Goal: Transaction & Acquisition: Subscribe to service/newsletter

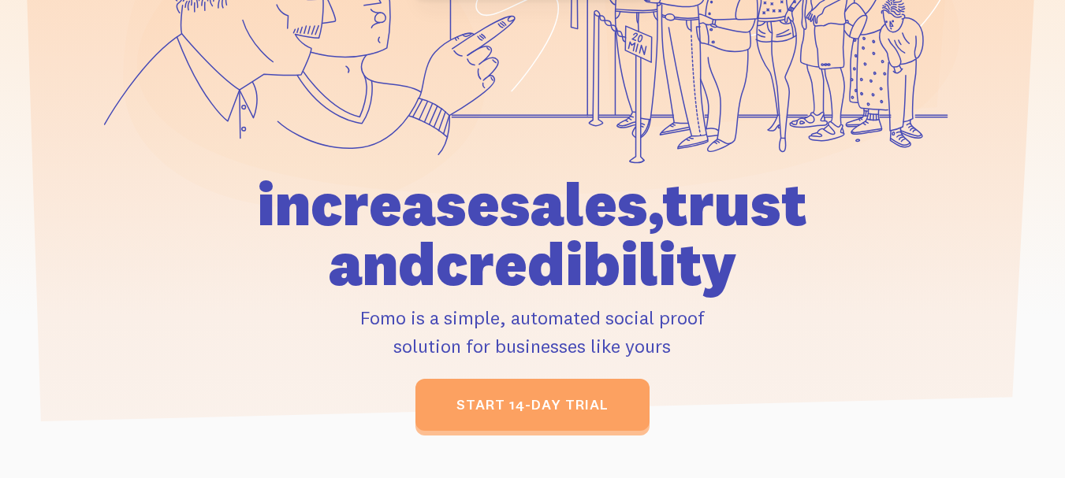
scroll to position [394, 0]
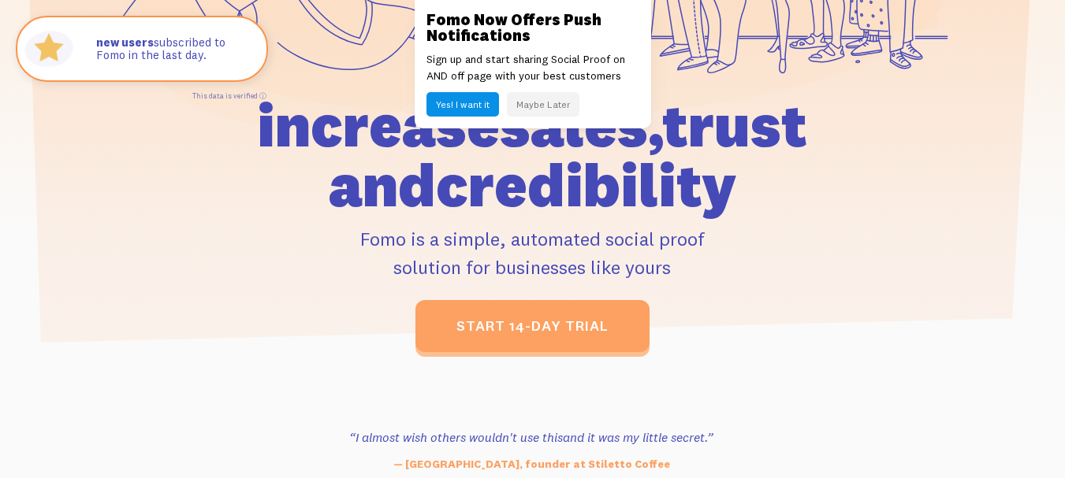
click at [543, 100] on button "Maybe Later" at bounding box center [543, 104] width 72 height 24
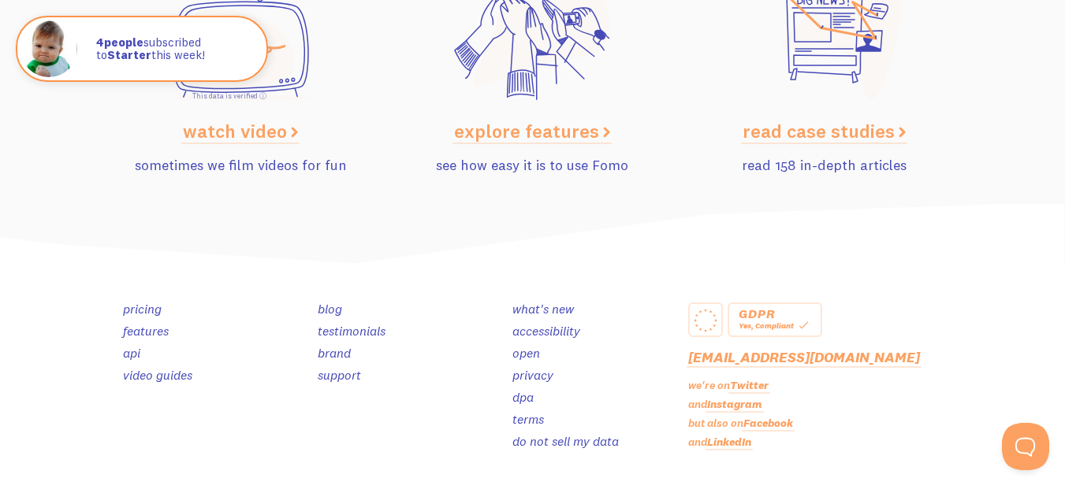
scroll to position [7974, 0]
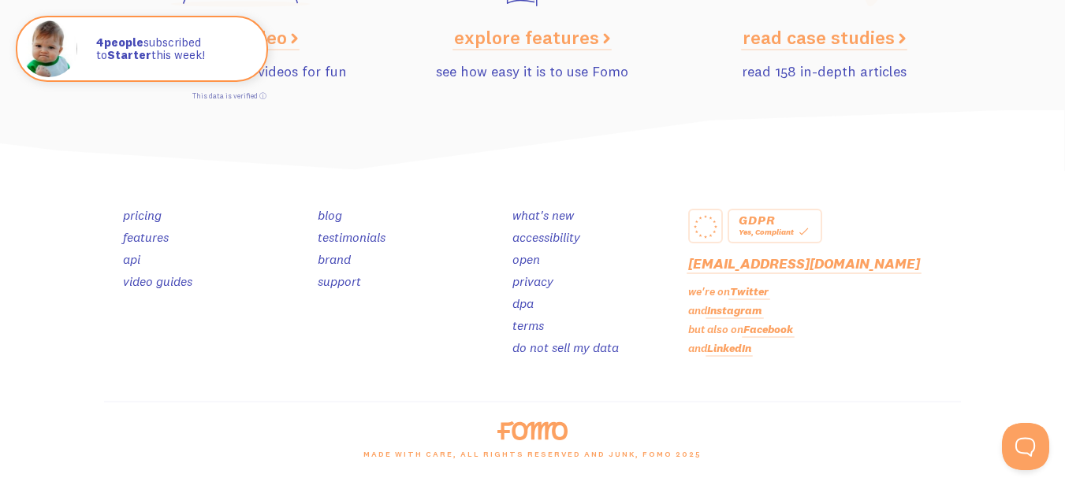
click at [136, 215] on link "pricing" at bounding box center [142, 215] width 39 height 16
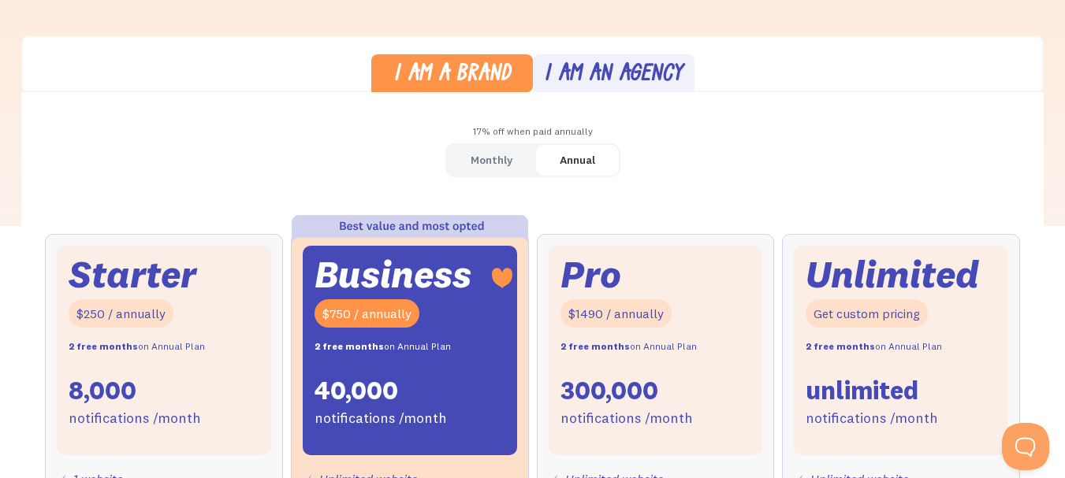
scroll to position [473, 0]
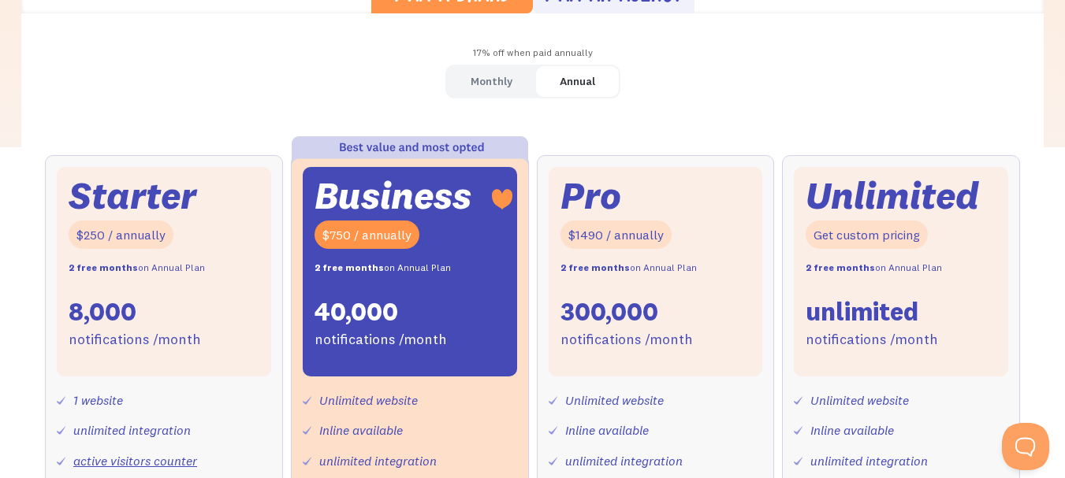
click at [474, 84] on div "Monthly" at bounding box center [491, 81] width 42 height 23
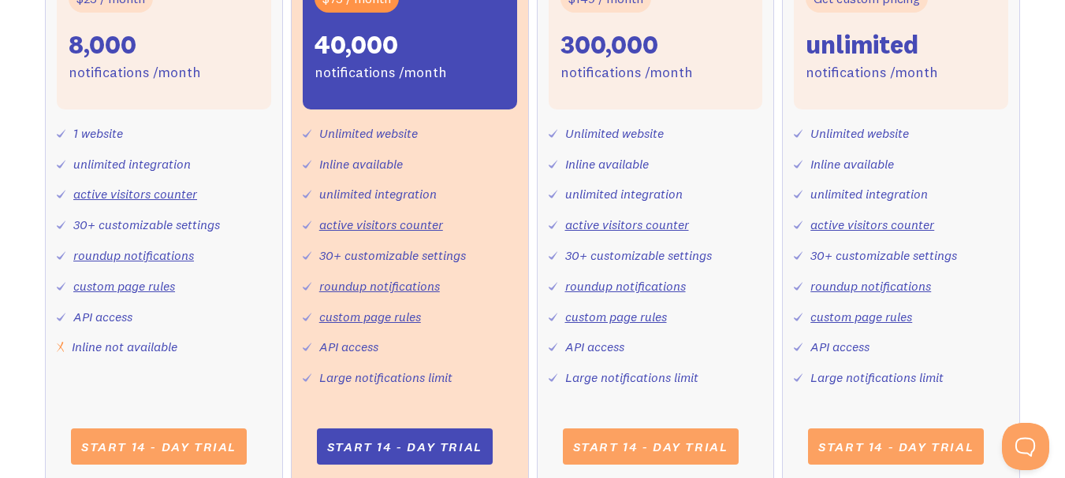
scroll to position [788, 0]
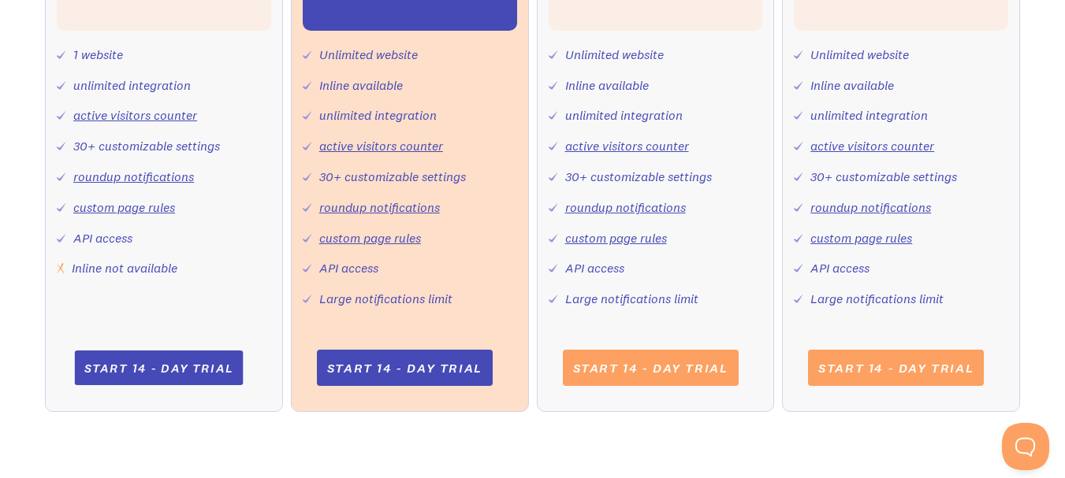
click at [143, 355] on link "Start 14 - day trial" at bounding box center [158, 368] width 169 height 35
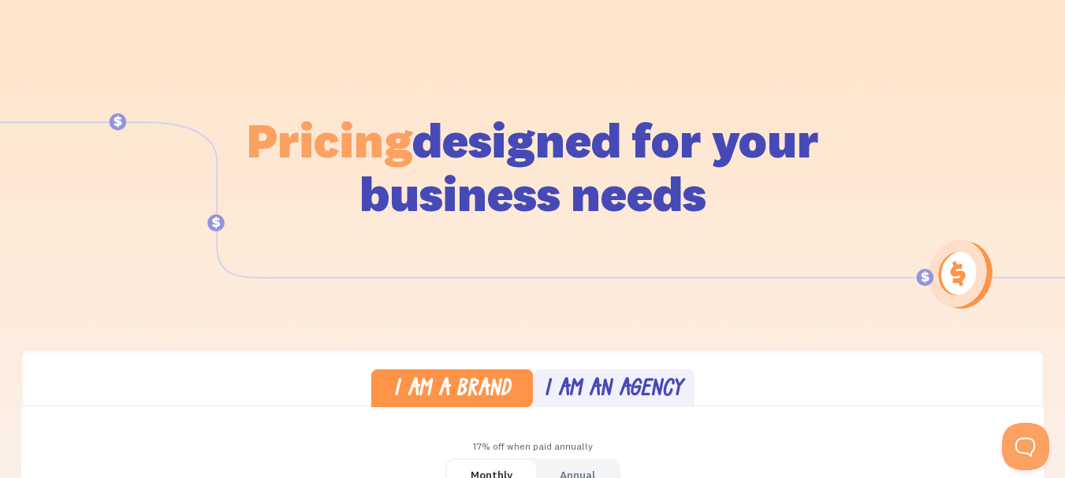
scroll to position [315, 0]
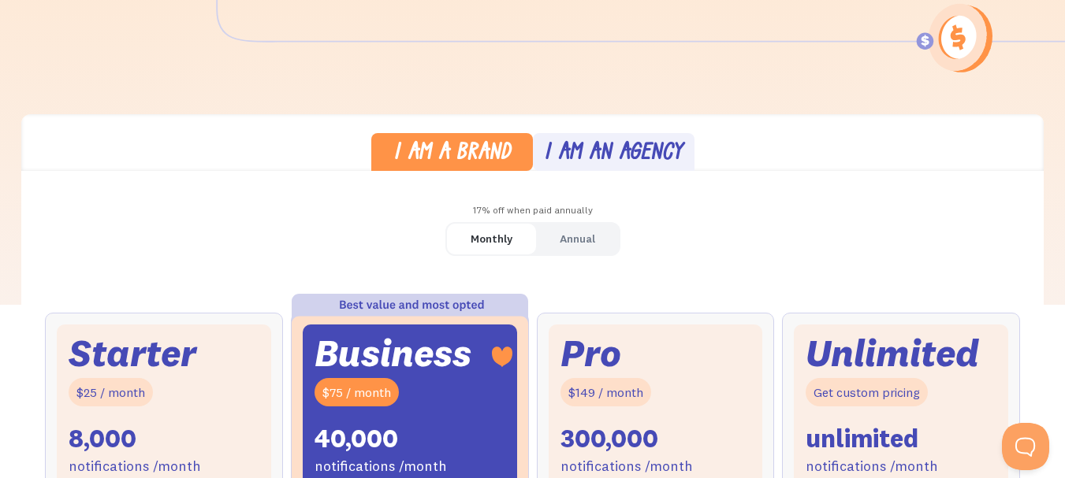
click at [602, 154] on div "I am an agency" at bounding box center [613, 154] width 139 height 23
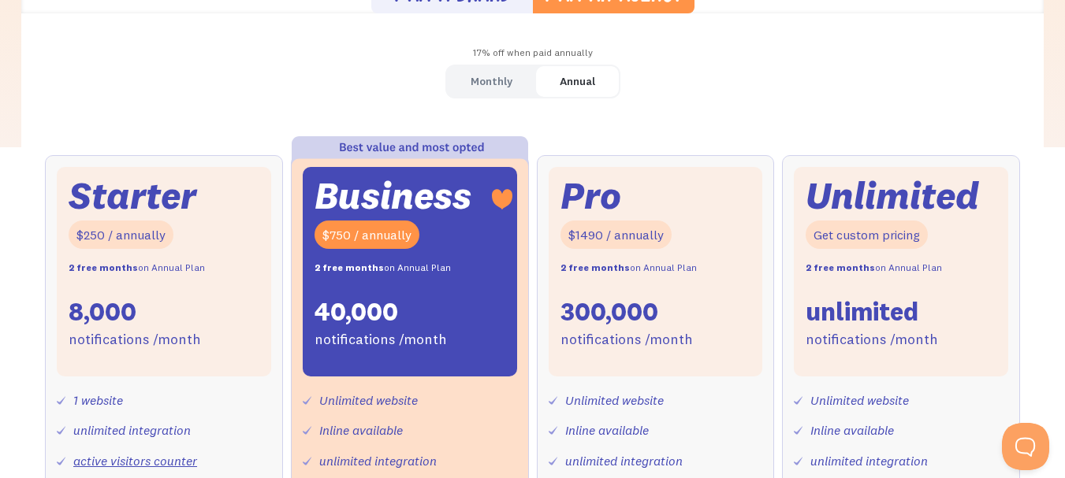
scroll to position [0, 0]
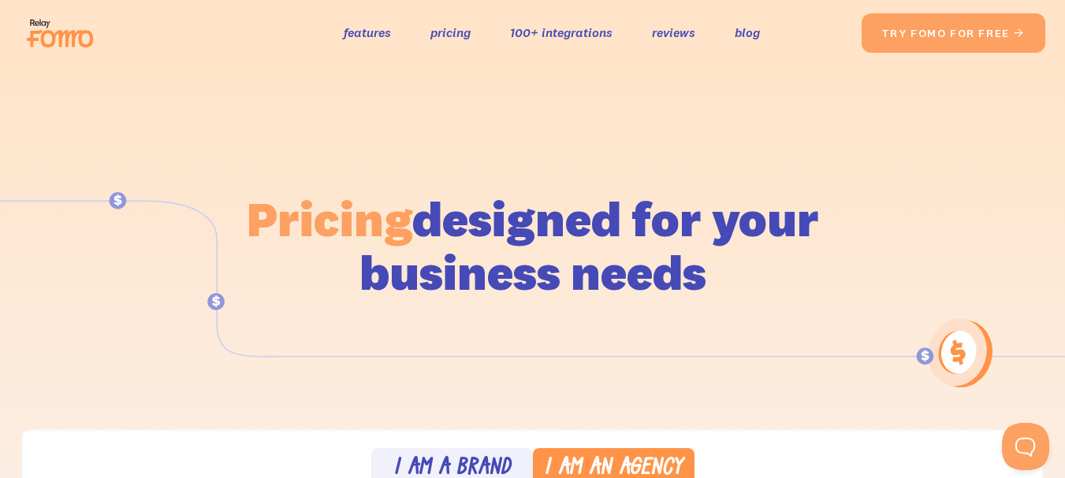
click at [493, 251] on h1 "Pricing designed for your business needs" at bounding box center [533, 245] width 574 height 107
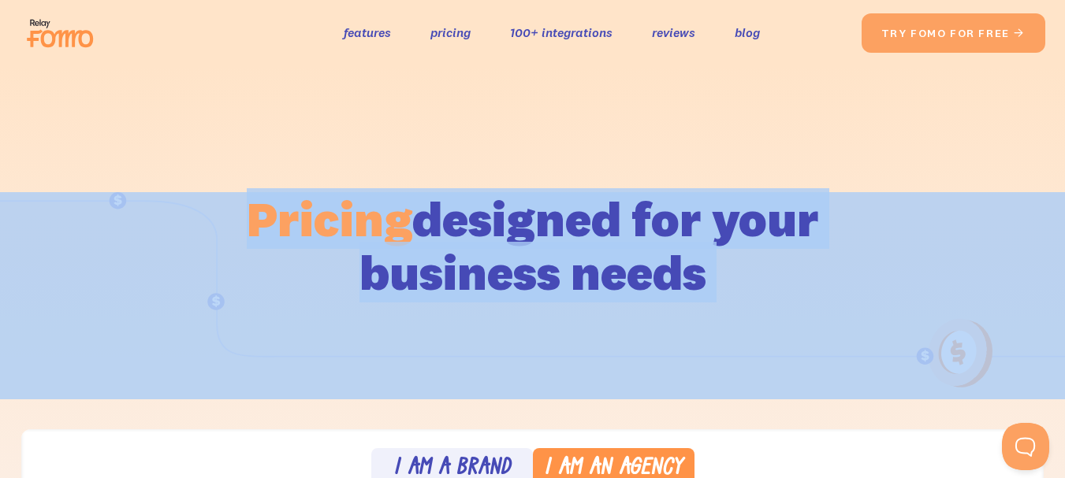
click at [493, 251] on h1 "Pricing designed for your business needs" at bounding box center [533, 245] width 574 height 107
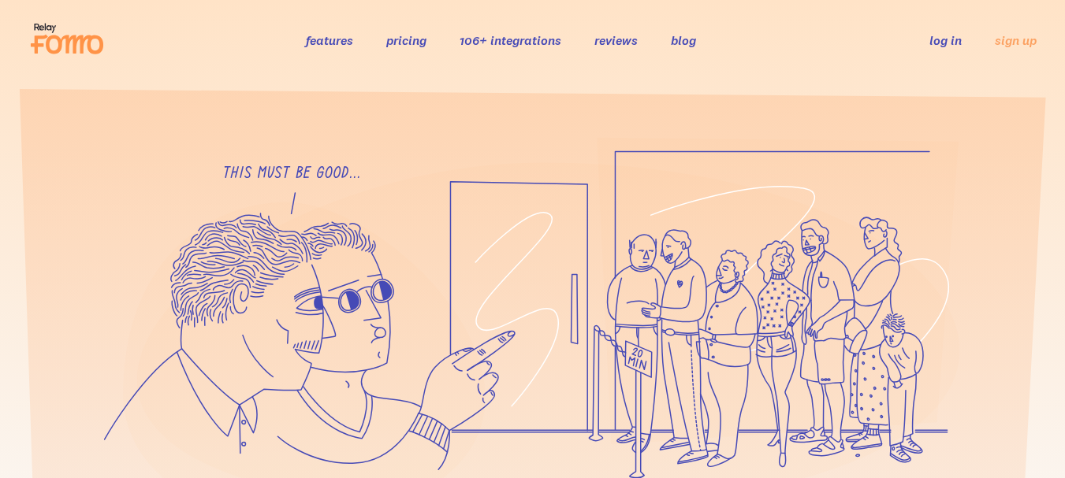
click at [480, 38] on link "106+ integrations" at bounding box center [510, 40] width 102 height 16
